Goal: Information Seeking & Learning: Understand process/instructions

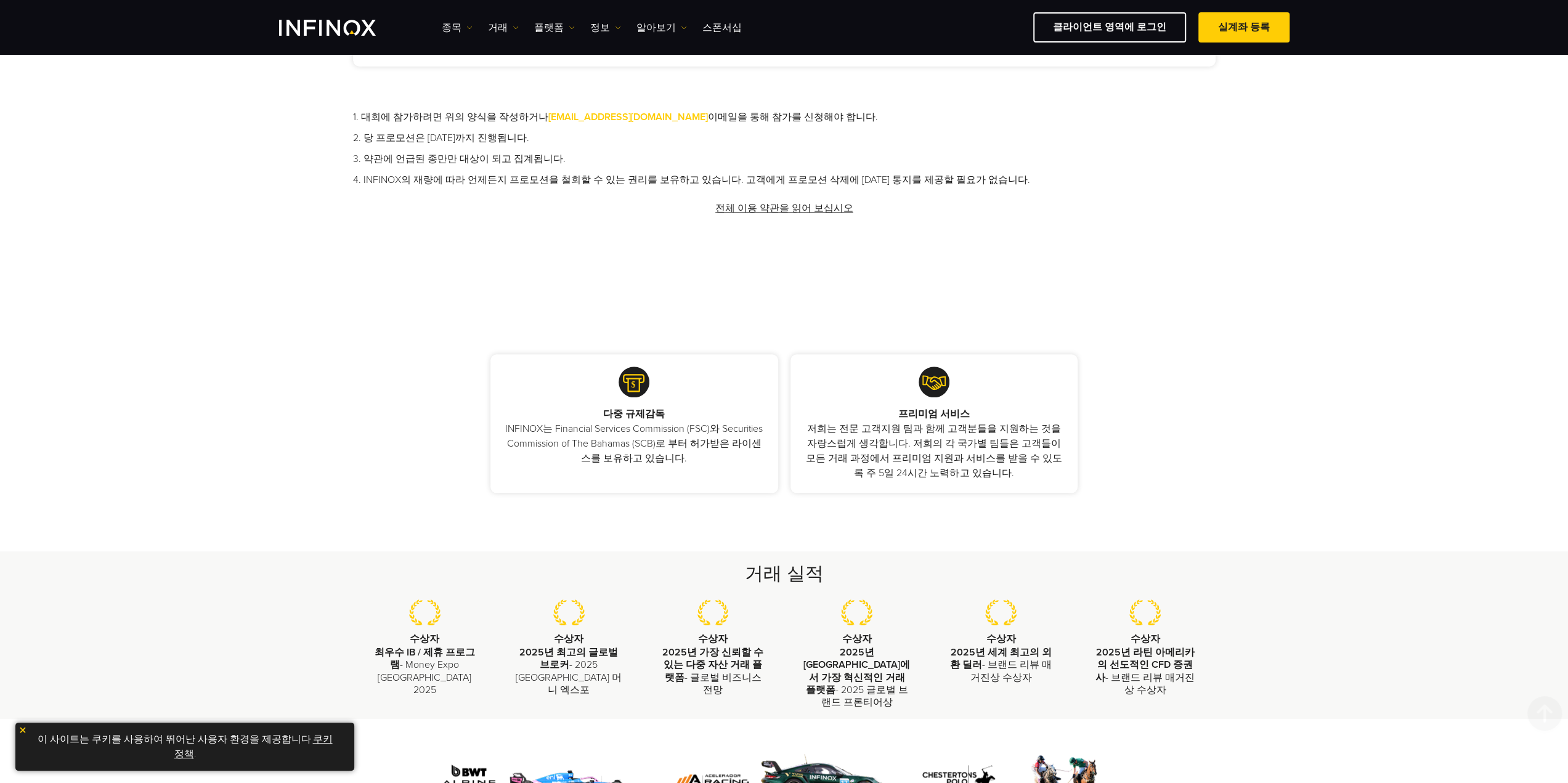
scroll to position [985, 0]
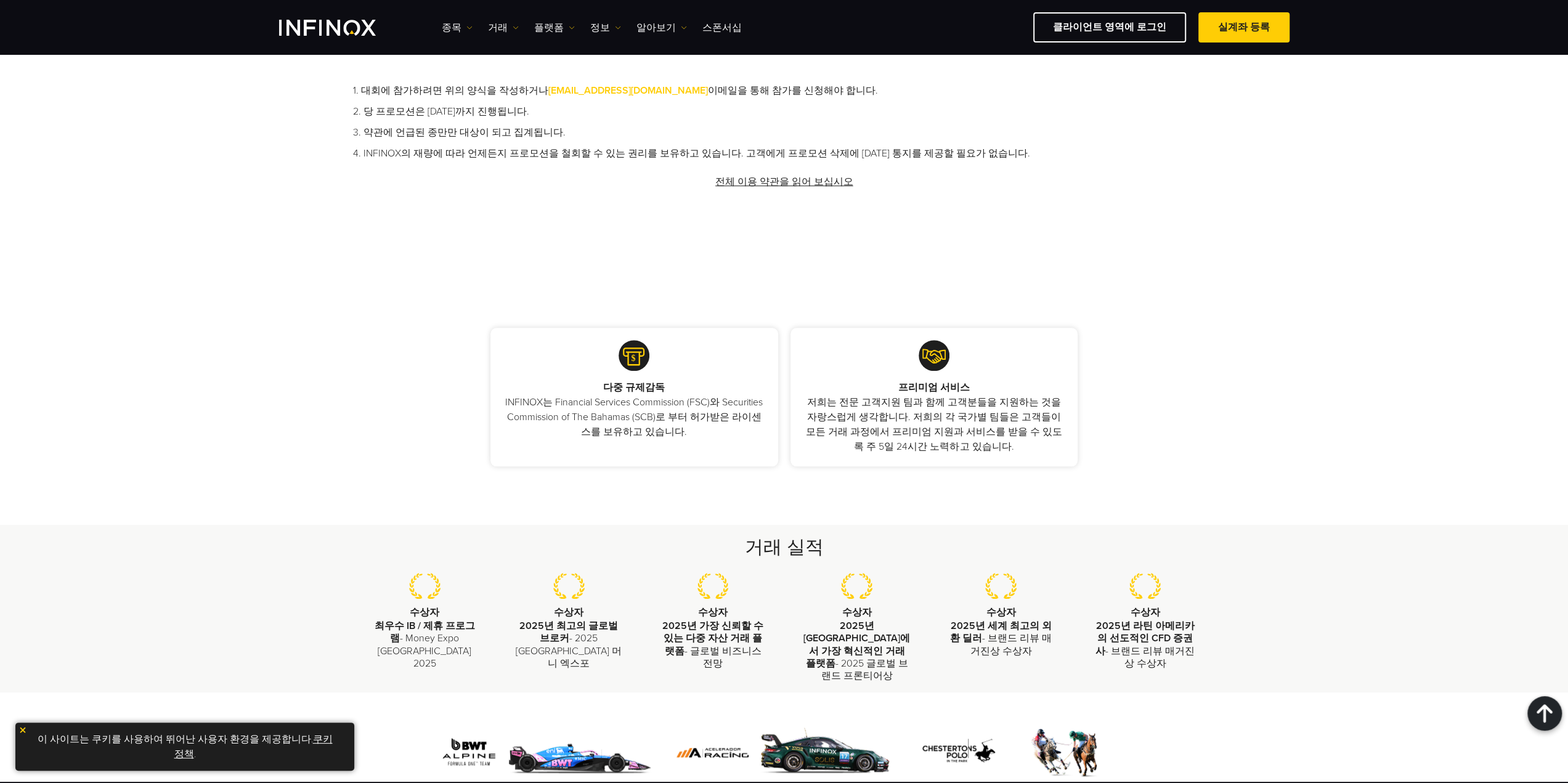
click at [737, 177] on link "전체 이용 약관을 읽어 보십시오" at bounding box center [784, 182] width 140 height 30
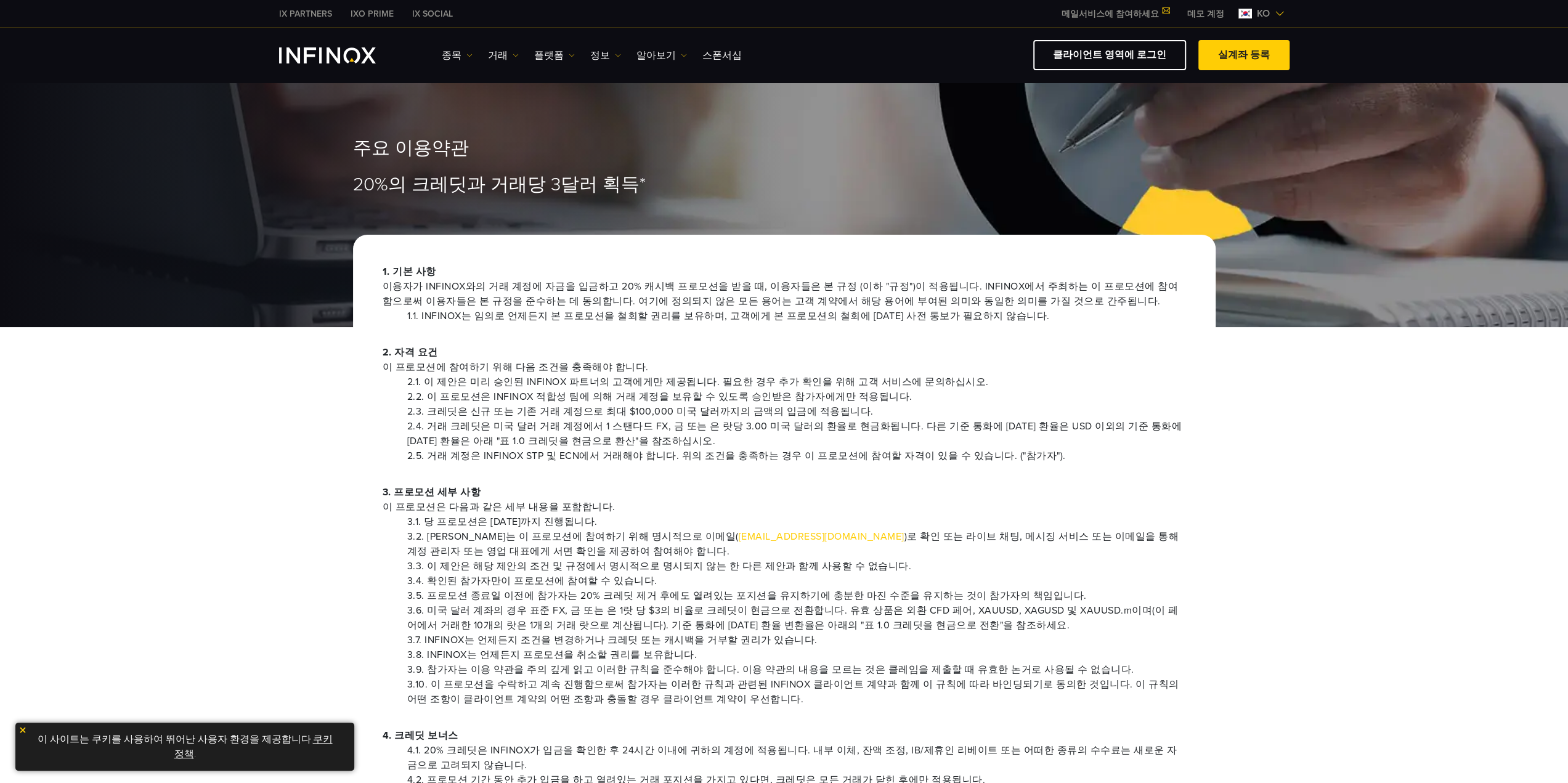
drag, startPoint x: 878, startPoint y: 331, endPoint x: 1165, endPoint y: 401, distance: 295.4
click at [1165, 401] on li "2.2. 이 프로모션은 INFINOX 적합성 팀에 의해 거래 계정을 보유할 수 있도록 승인받은 참가자에게만 적용됩니다." at bounding box center [796, 396] width 779 height 14
